Goal: Transaction & Acquisition: Purchase product/service

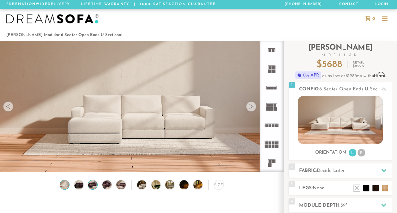
click at [93, 186] on img at bounding box center [92, 184] width 11 height 9
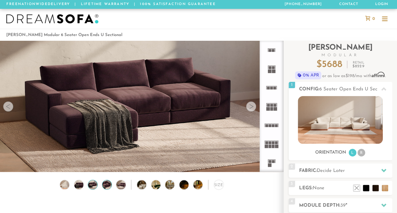
click at [105, 186] on img at bounding box center [106, 184] width 11 height 9
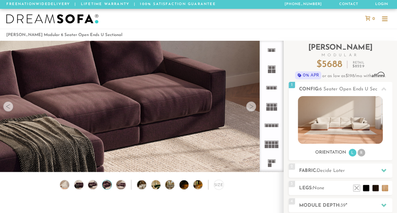
click at [105, 186] on img at bounding box center [106, 184] width 11 height 9
click at [121, 187] on img at bounding box center [121, 184] width 11 height 9
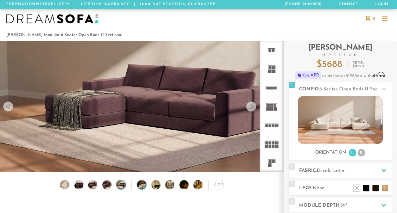
click at [144, 186] on img at bounding box center [145, 184] width 16 height 9
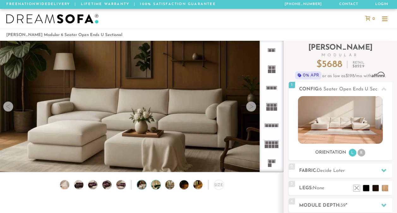
click at [153, 186] on img at bounding box center [159, 184] width 16 height 9
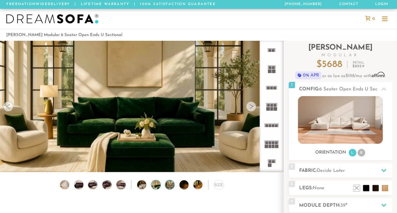
click at [169, 186] on img at bounding box center [173, 184] width 16 height 9
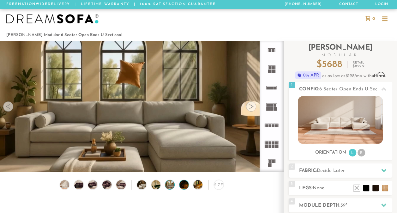
click at [182, 184] on img at bounding box center [188, 184] width 16 height 9
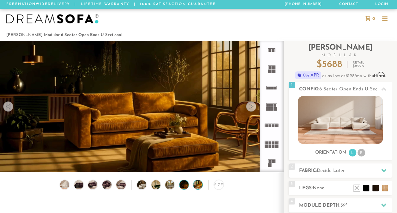
click at [195, 186] on img at bounding box center [202, 184] width 16 height 9
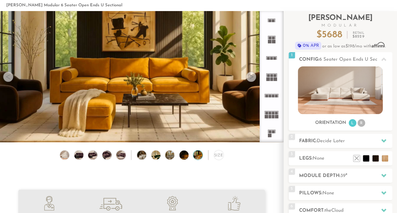
scroll to position [28, 0]
